Goal: Task Accomplishment & Management: Complete application form

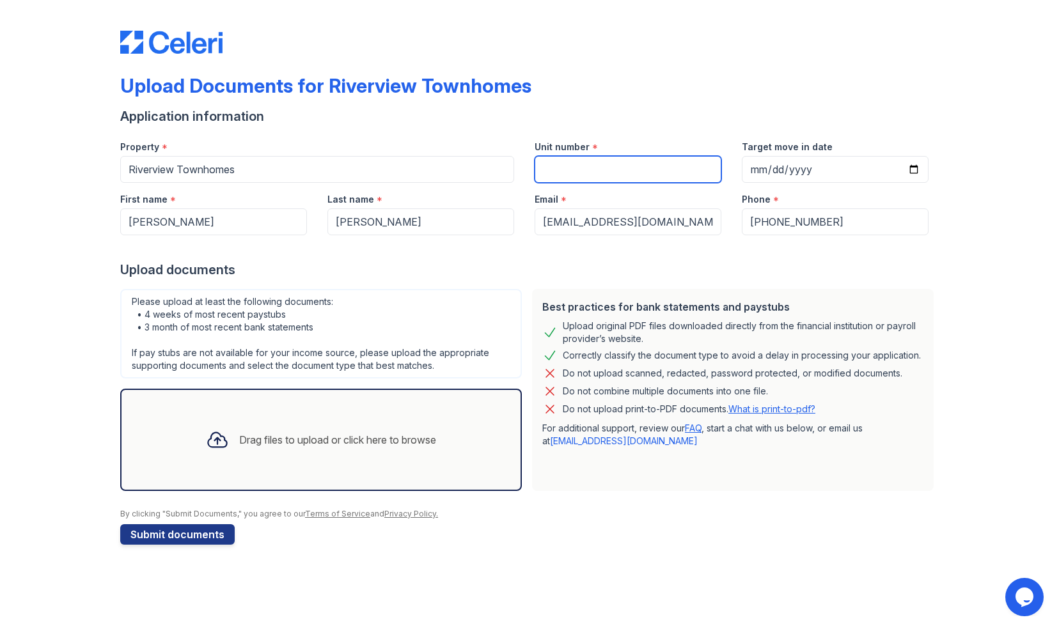
click at [558, 171] on input "Unit number" at bounding box center [628, 169] width 187 height 27
type input "514"
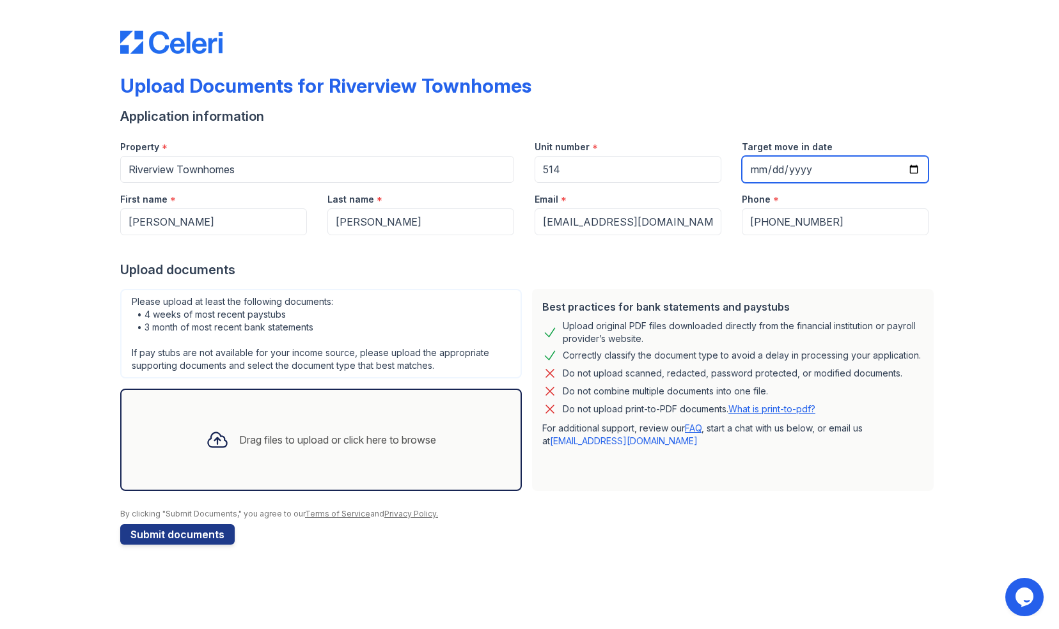
click at [915, 170] on input "Target move in date" at bounding box center [835, 169] width 187 height 27
type input "[DATE]"
click at [228, 448] on div at bounding box center [217, 439] width 33 height 33
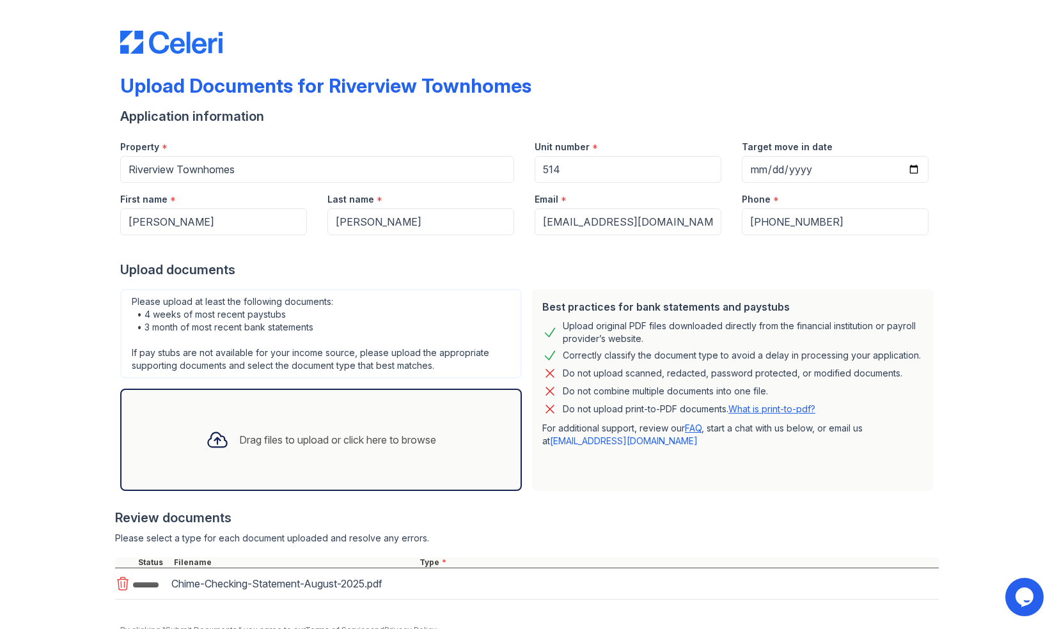
click at [293, 444] on div "Drag files to upload or click here to browse" at bounding box center [337, 439] width 197 height 15
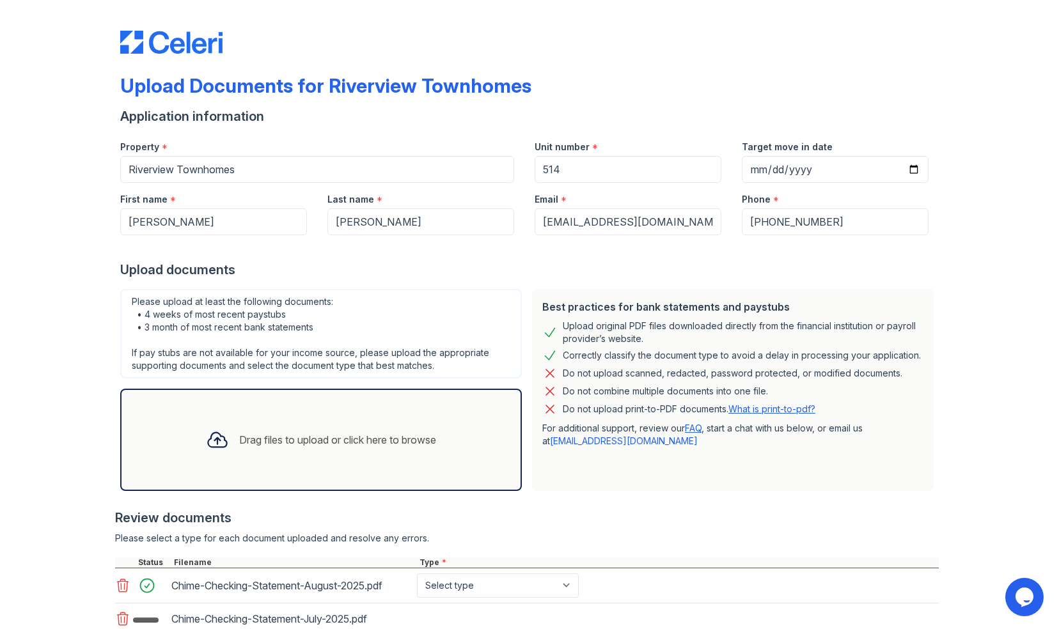
click at [301, 476] on div "Drag files to upload or click here to browse" at bounding box center [321, 440] width 402 height 102
click at [262, 429] on div "Drag files to upload or click here to browse" at bounding box center [321, 439] width 251 height 43
click at [361, 421] on div "Drag files to upload or click here to browse" at bounding box center [321, 439] width 251 height 43
click at [377, 435] on div "Drag files to upload or click here to browse" at bounding box center [337, 439] width 197 height 15
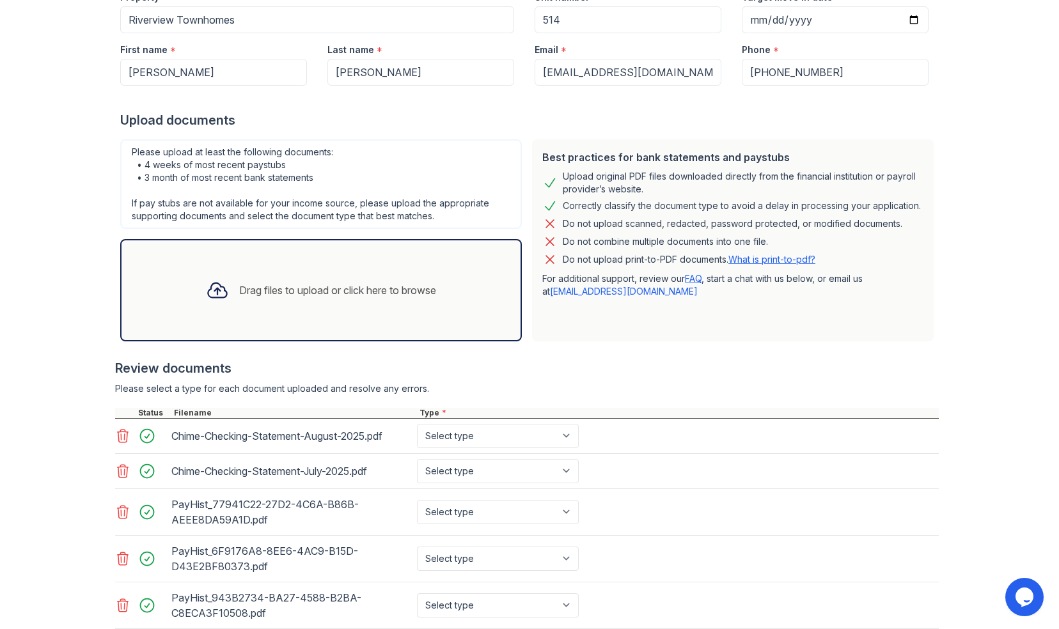
scroll to position [280, 0]
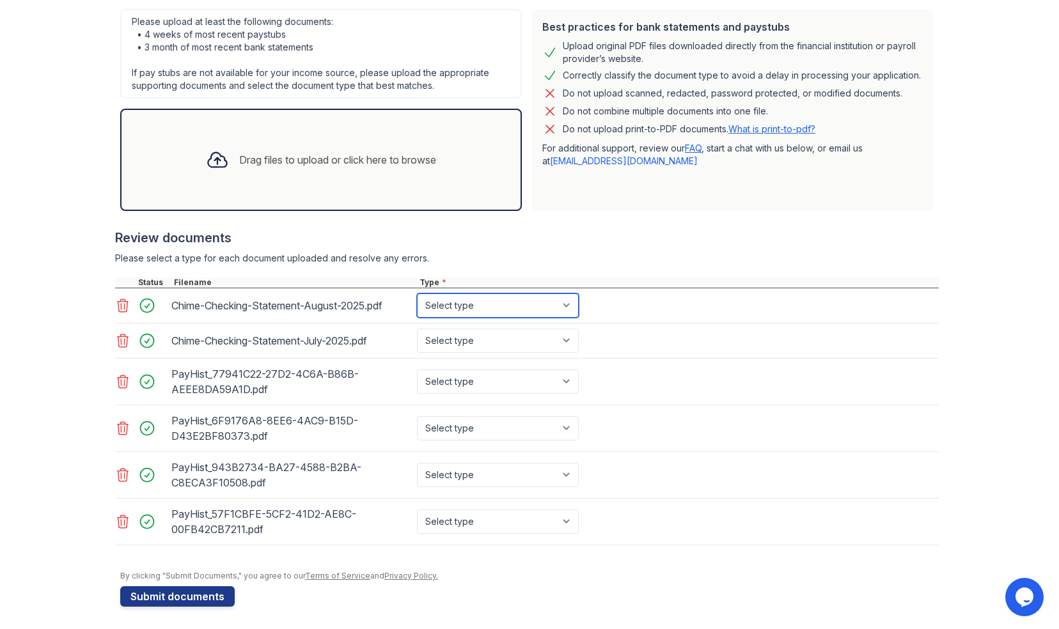
click at [498, 301] on select "Select type Paystub Bank Statement Offer Letter Tax Documents Benefit Award Let…" at bounding box center [498, 306] width 162 height 24
select select "bank_statement"
click at [417, 294] on select "Select type Paystub Bank Statement Offer Letter Tax Documents Benefit Award Let…" at bounding box center [498, 306] width 162 height 24
click at [486, 342] on select "Select type Paystub Bank Statement Offer Letter Tax Documents Benefit Award Let…" at bounding box center [498, 341] width 162 height 24
select select "bank_statement"
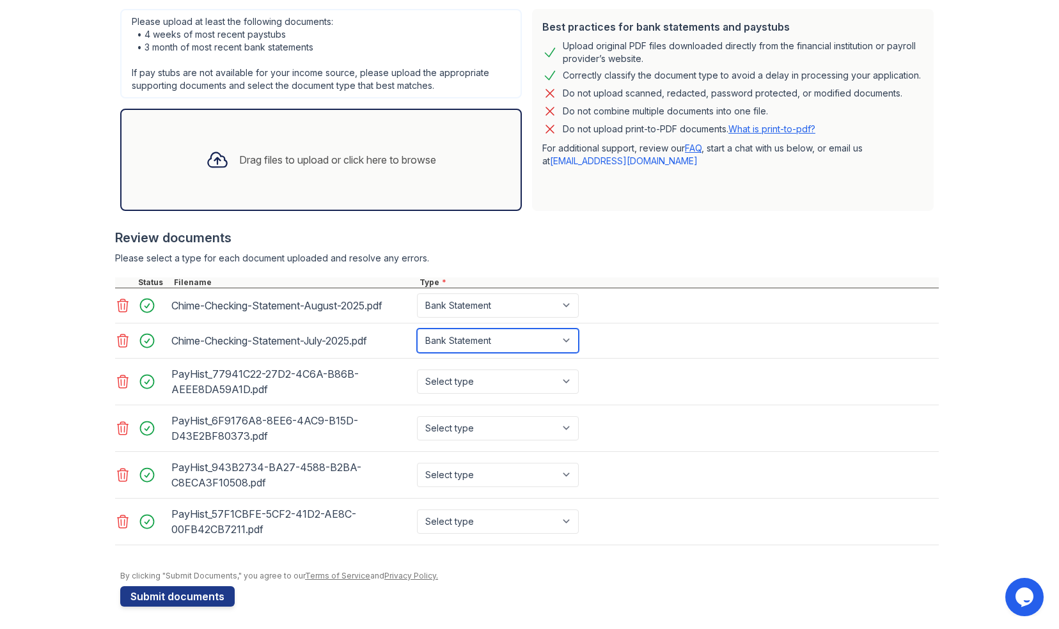
click at [417, 329] on select "Select type Paystub Bank Statement Offer Letter Tax Documents Benefit Award Let…" at bounding box center [498, 341] width 162 height 24
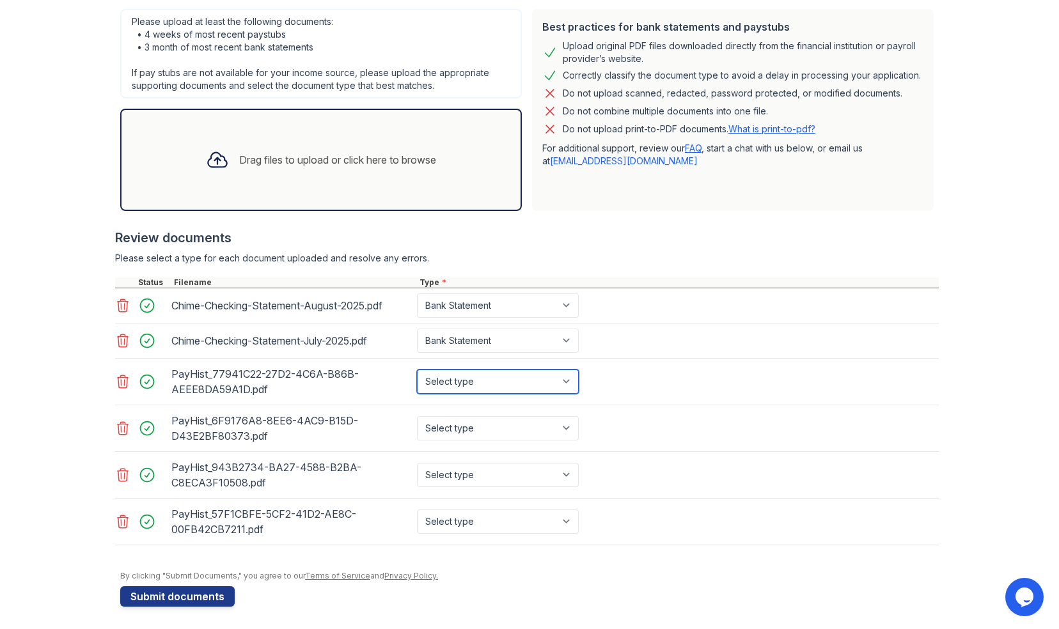
click at [472, 381] on select "Select type Paystub Bank Statement Offer Letter Tax Documents Benefit Award Let…" at bounding box center [498, 382] width 162 height 24
select select "paystub"
click at [417, 370] on select "Select type Paystub Bank Statement Offer Letter Tax Documents Benefit Award Let…" at bounding box center [498, 382] width 162 height 24
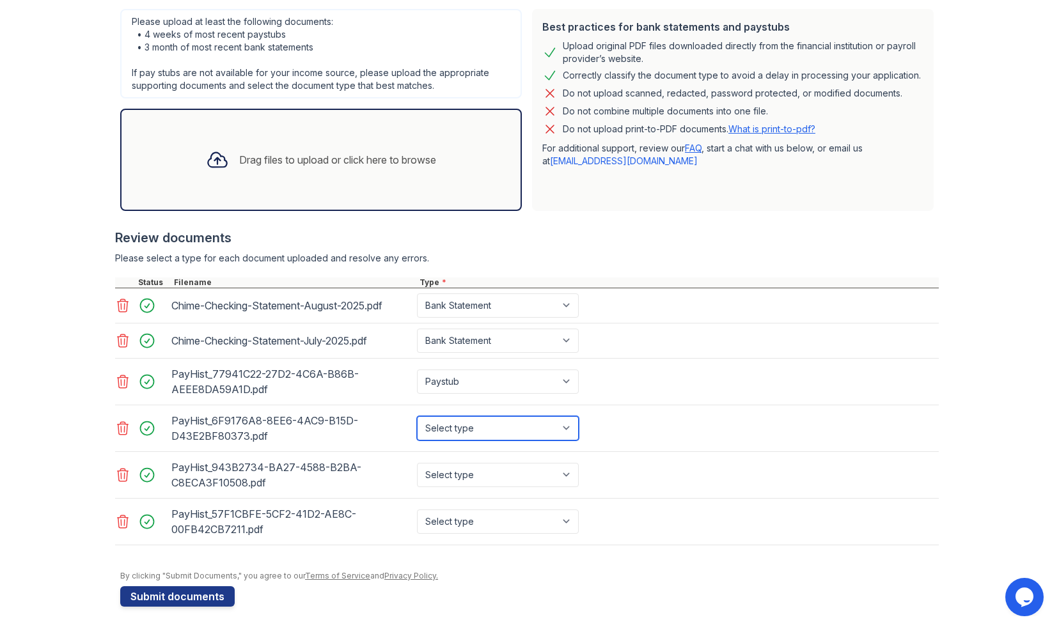
click at [462, 436] on select "Select type Paystub Bank Statement Offer Letter Tax Documents Benefit Award Let…" at bounding box center [498, 428] width 162 height 24
select select "paystub"
click at [417, 416] on select "Select type Paystub Bank Statement Offer Letter Tax Documents Benefit Award Let…" at bounding box center [498, 428] width 162 height 24
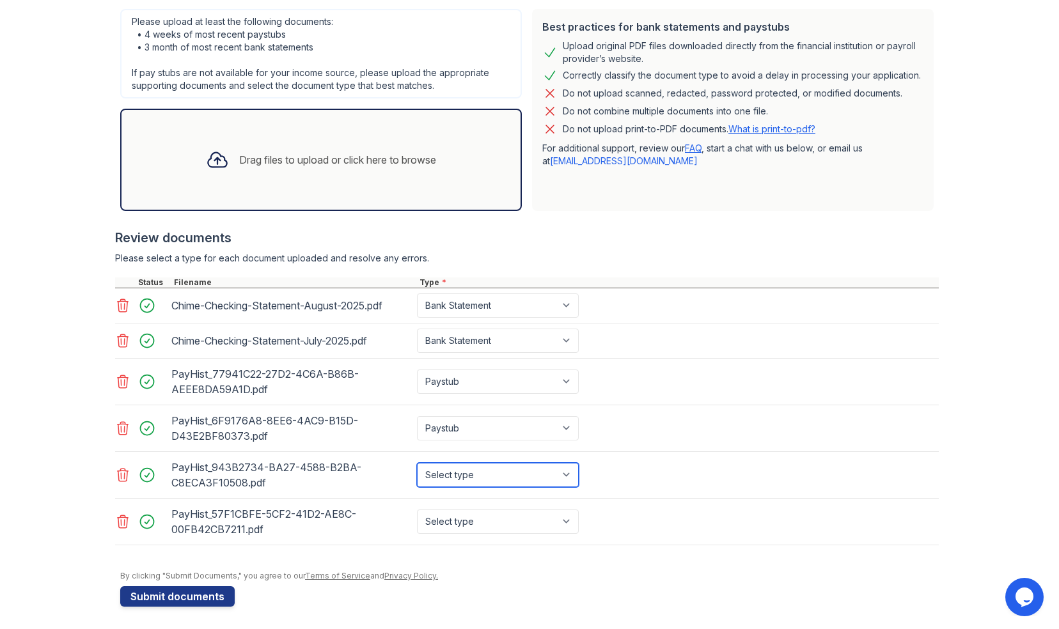
click at [455, 472] on select "Select type Paystub Bank Statement Offer Letter Tax Documents Benefit Award Let…" at bounding box center [498, 475] width 162 height 24
select select "paystub"
click at [417, 463] on select "Select type Paystub Bank Statement Offer Letter Tax Documents Benefit Award Let…" at bounding box center [498, 475] width 162 height 24
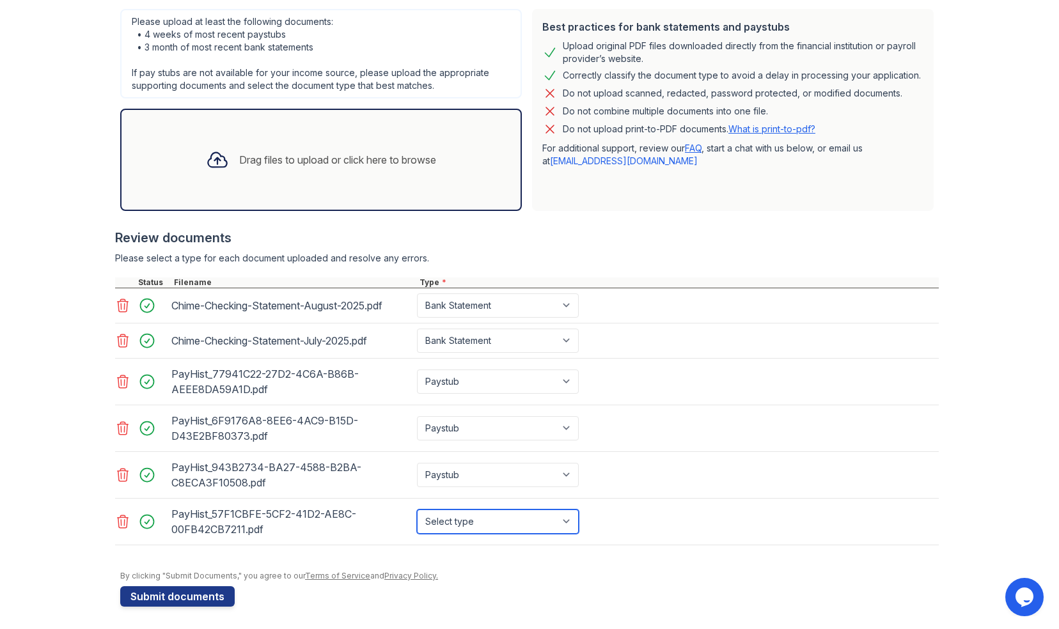
click at [461, 514] on select "Select type Paystub Bank Statement Offer Letter Tax Documents Benefit Award Let…" at bounding box center [498, 522] width 162 height 24
select select "paystub"
click at [417, 510] on select "Select type Paystub Bank Statement Offer Letter Tax Documents Benefit Award Let…" at bounding box center [498, 522] width 162 height 24
click at [164, 597] on button "Submit documents" at bounding box center [177, 597] width 114 height 20
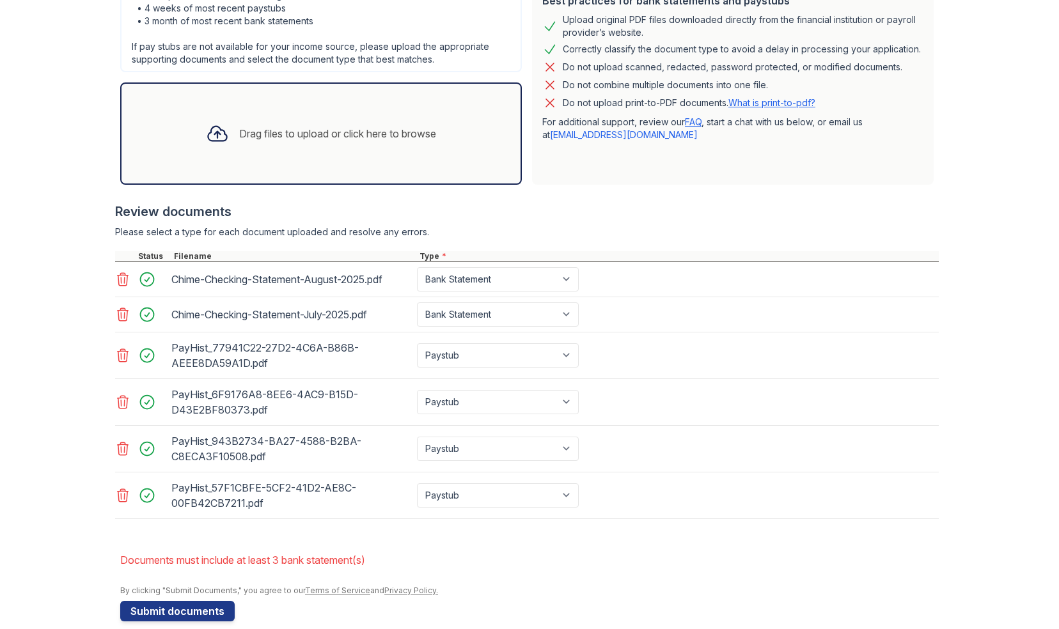
scroll to position [343, 0]
click at [372, 111] on div "Drag files to upload or click here to browse" at bounding box center [321, 132] width 251 height 43
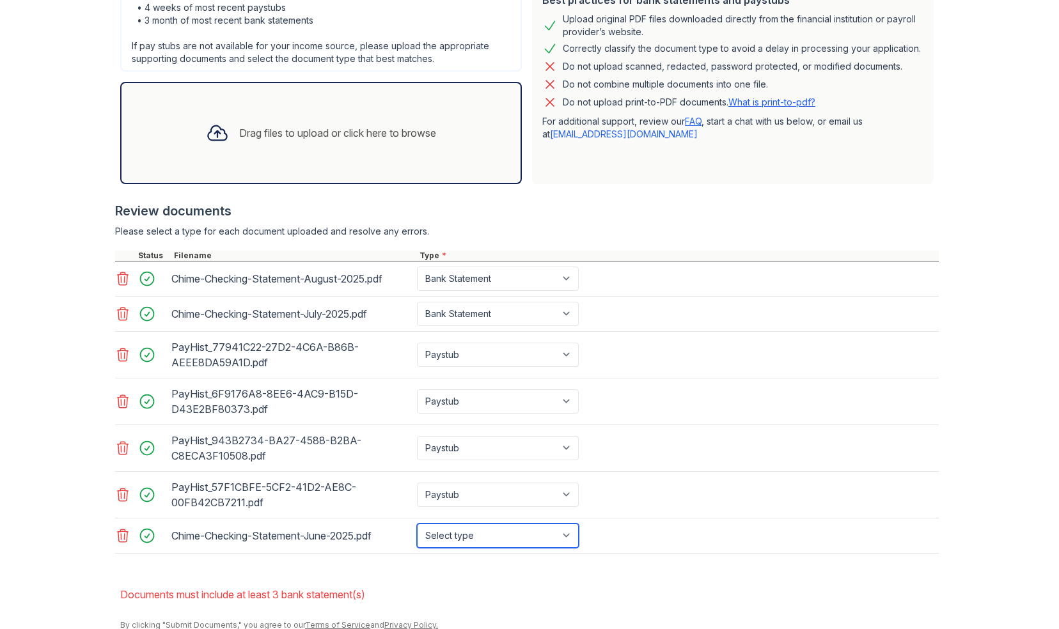
click at [489, 530] on select "Select type Paystub Bank Statement Offer Letter Tax Documents Benefit Award Let…" at bounding box center [498, 536] width 162 height 24
select select "bank_statement"
click at [417, 524] on select "Select type Paystub Bank Statement Offer Letter Tax Documents Benefit Award Let…" at bounding box center [498, 536] width 162 height 24
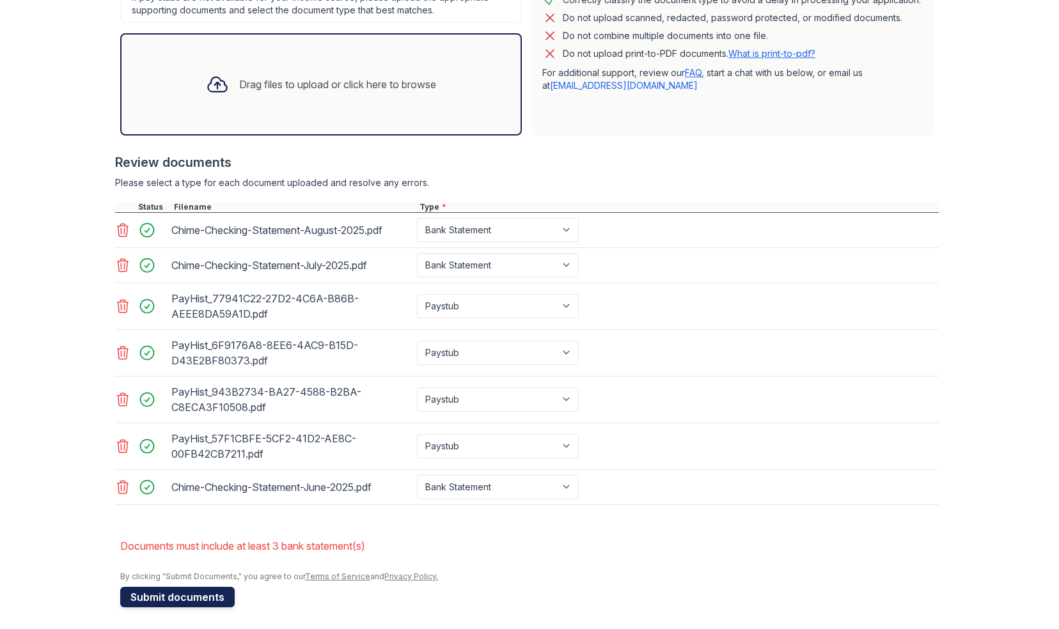
click at [182, 594] on button "Submit documents" at bounding box center [177, 597] width 114 height 20
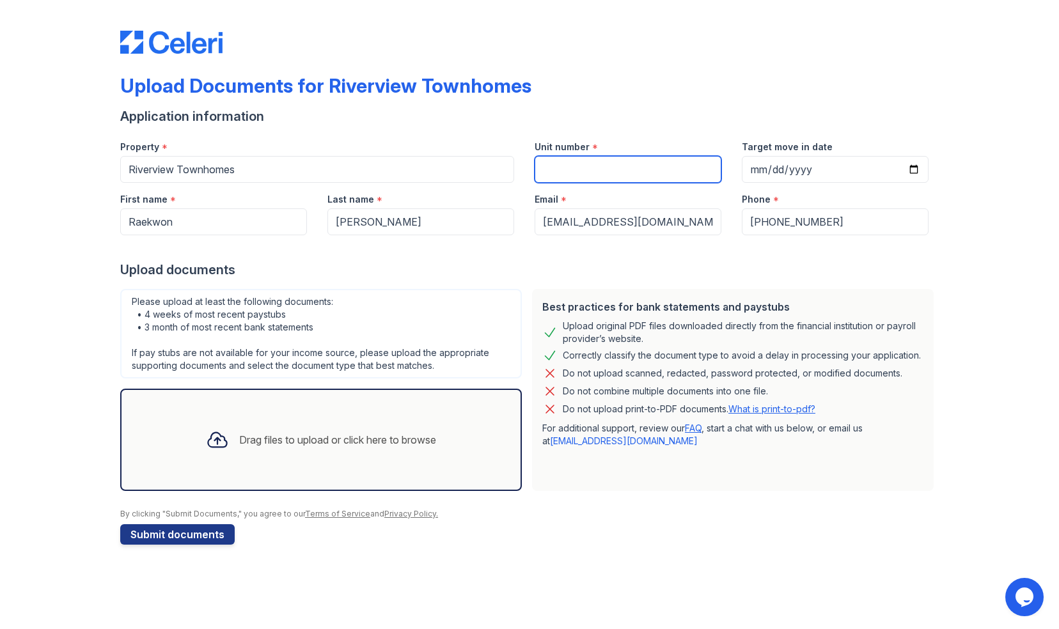
click at [643, 165] on input "Unit number" at bounding box center [628, 169] width 187 height 27
type input "514"
type input "[DATE]"
click at [452, 426] on div "Drag files to upload or click here to browse" at bounding box center [321, 440] width 402 height 102
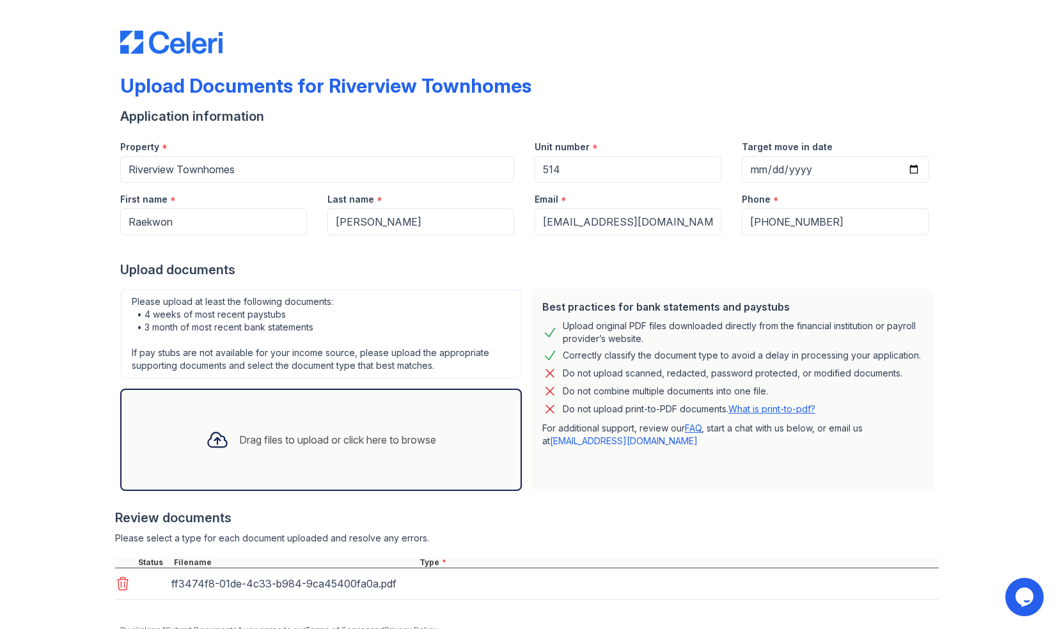
click at [379, 448] on div "Drag files to upload or click here to browse" at bounding box center [321, 439] width 251 height 43
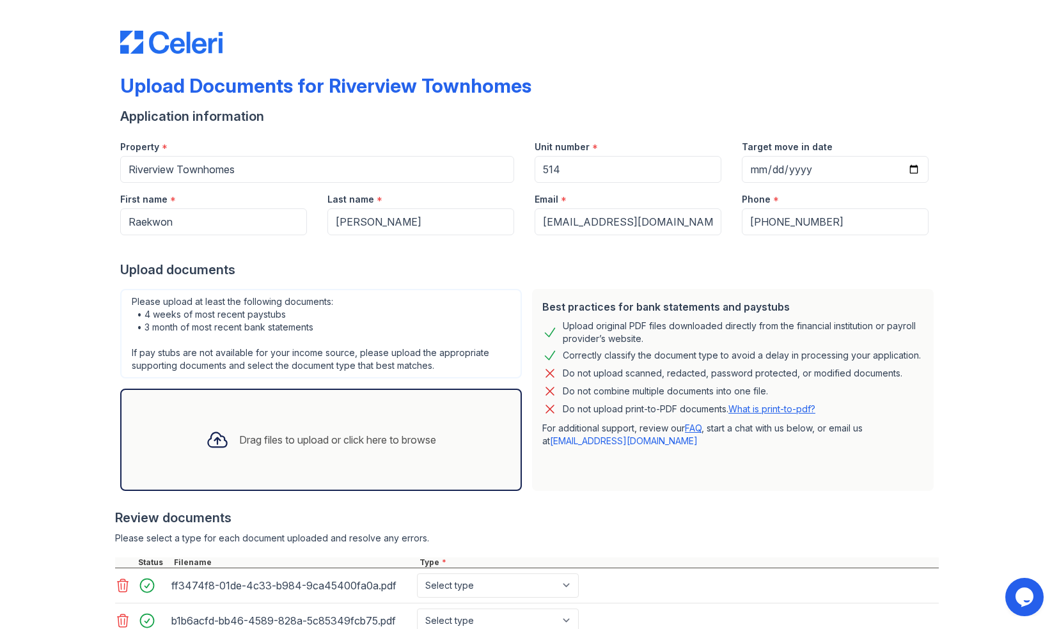
scroll to position [94, 0]
